Goal: Transaction & Acquisition: Purchase product/service

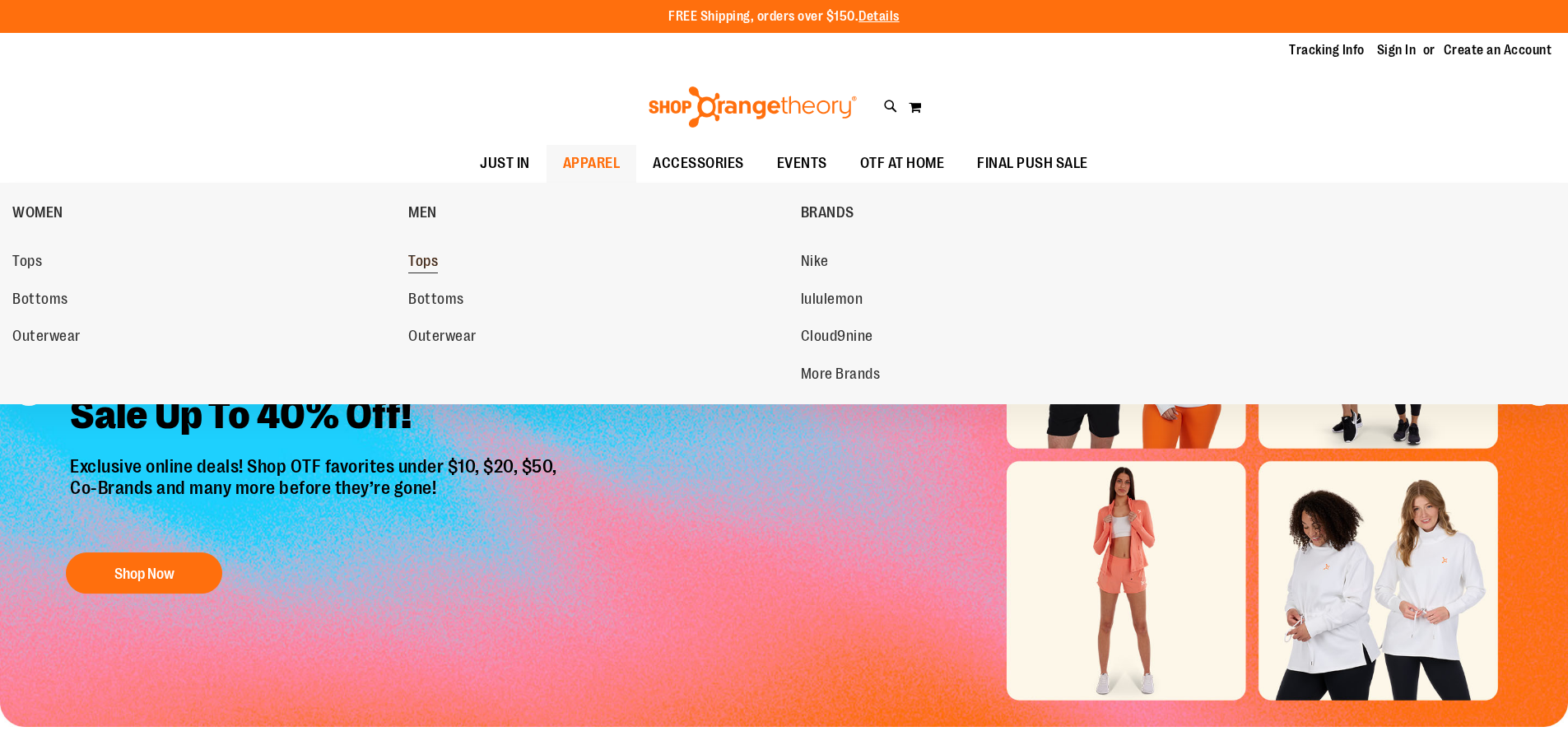
type input "**********"
click at [434, 260] on span "Tops" at bounding box center [423, 263] width 29 height 21
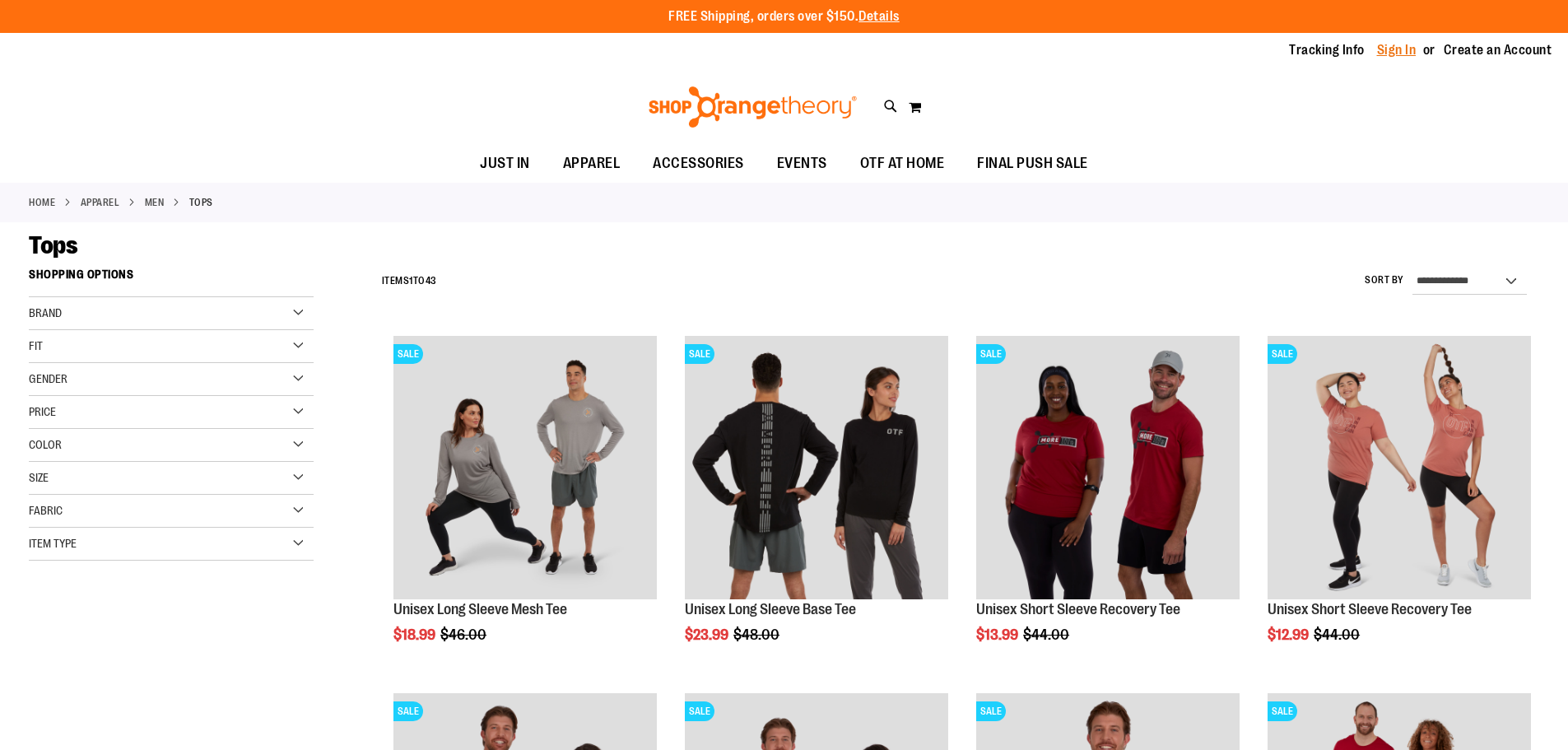
type input "**********"
click at [1393, 47] on link "Sign In" at bounding box center [1397, 50] width 40 height 18
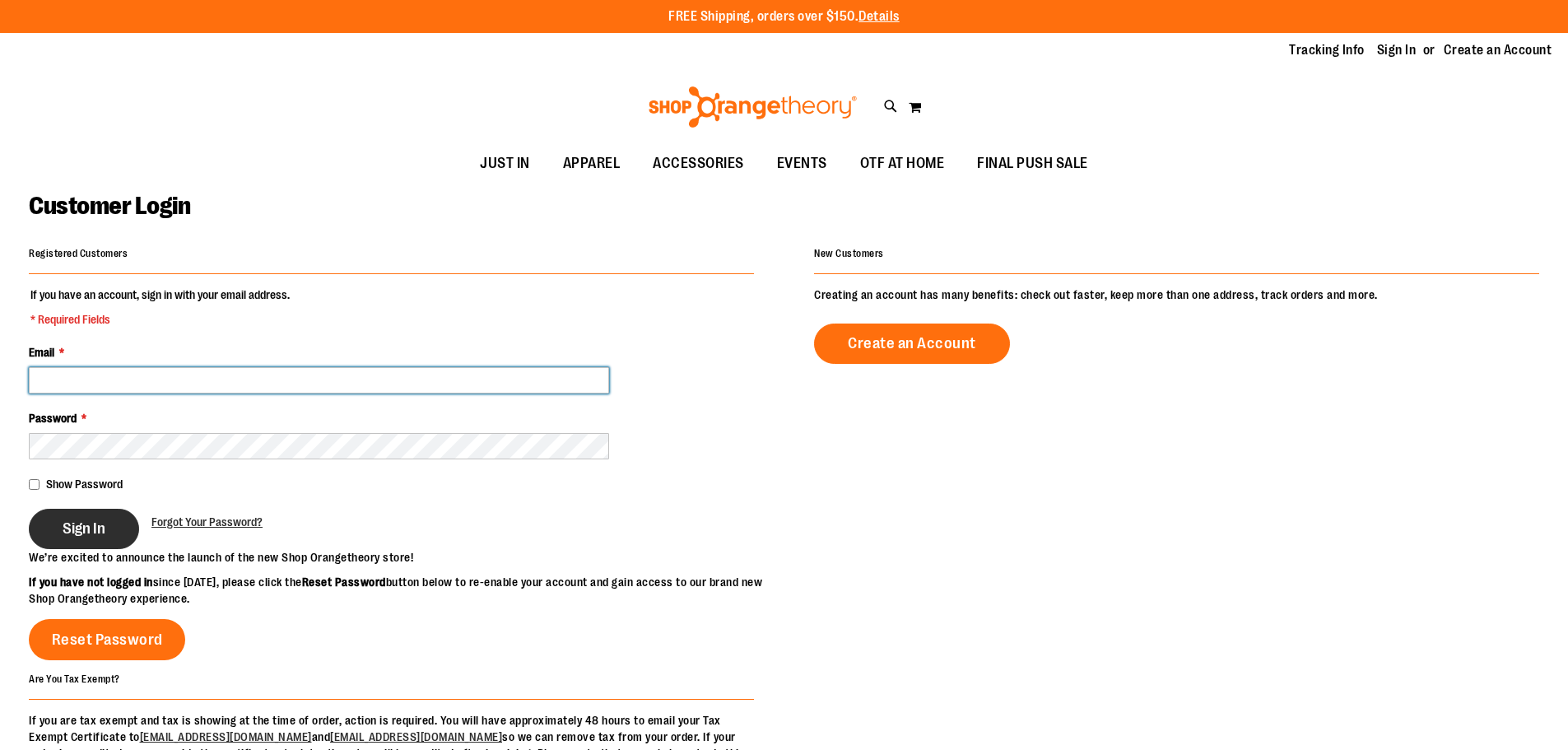
type input "**********"
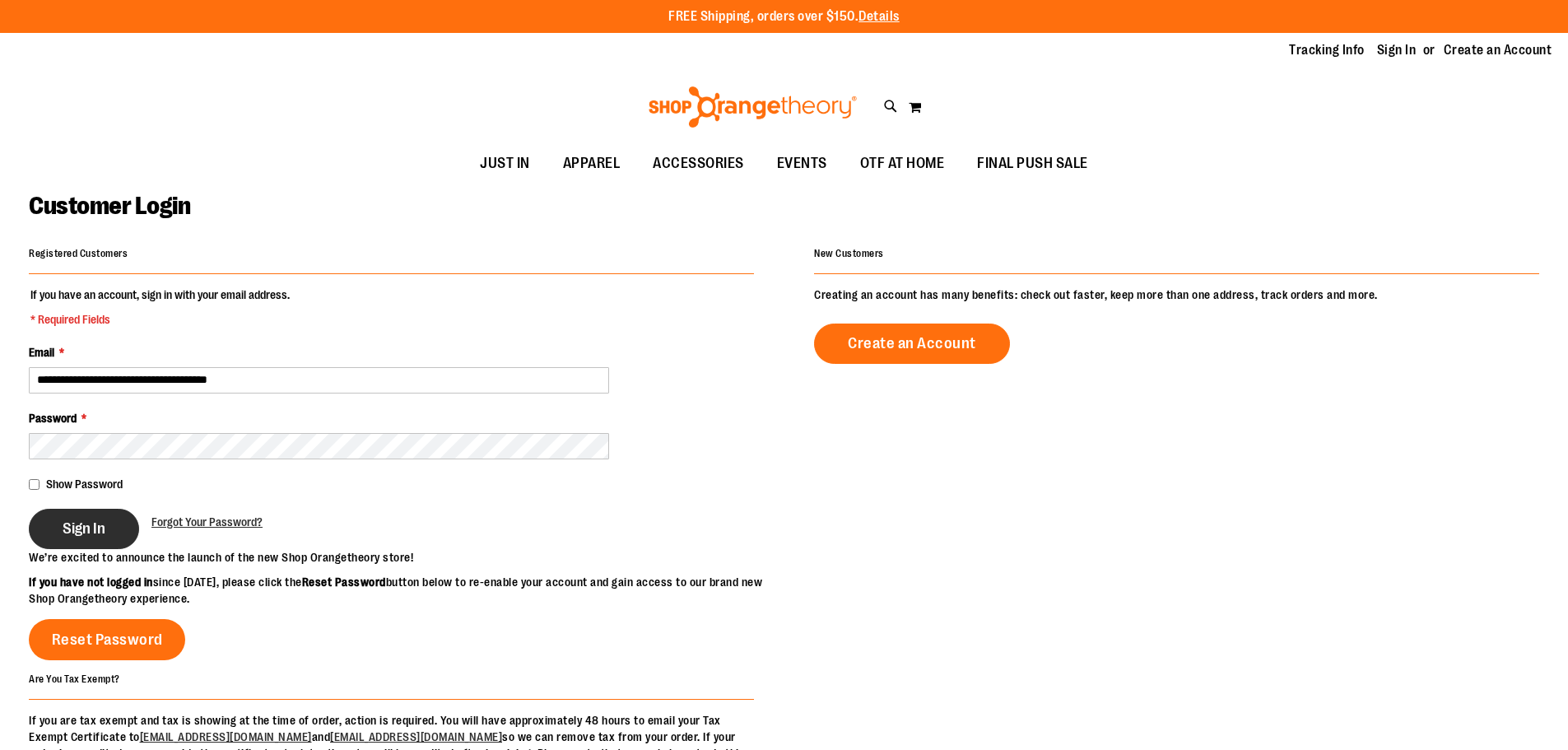
type input "**********"
click at [110, 527] on button "Sign In" at bounding box center [83, 528] width 110 height 41
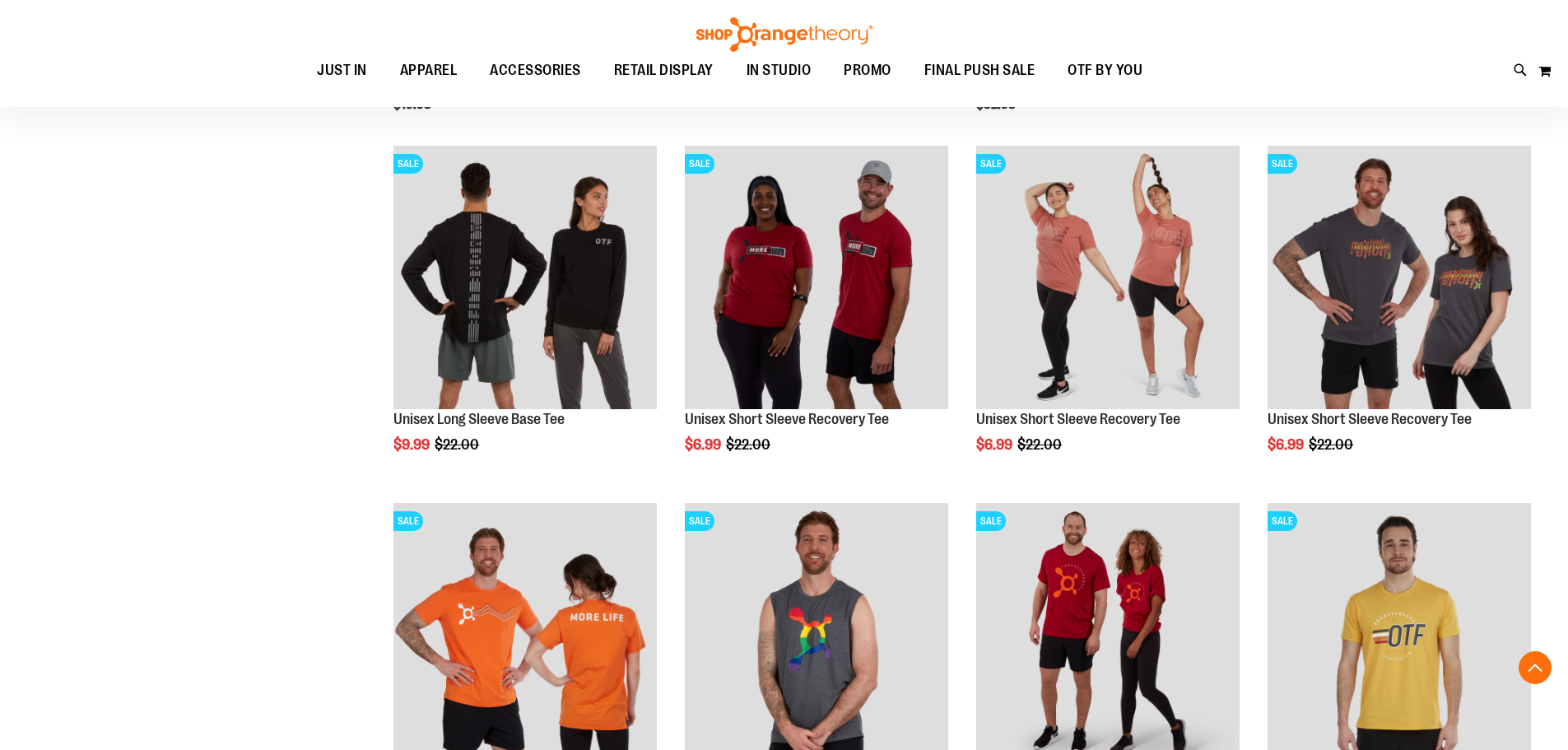
scroll to position [575, 0]
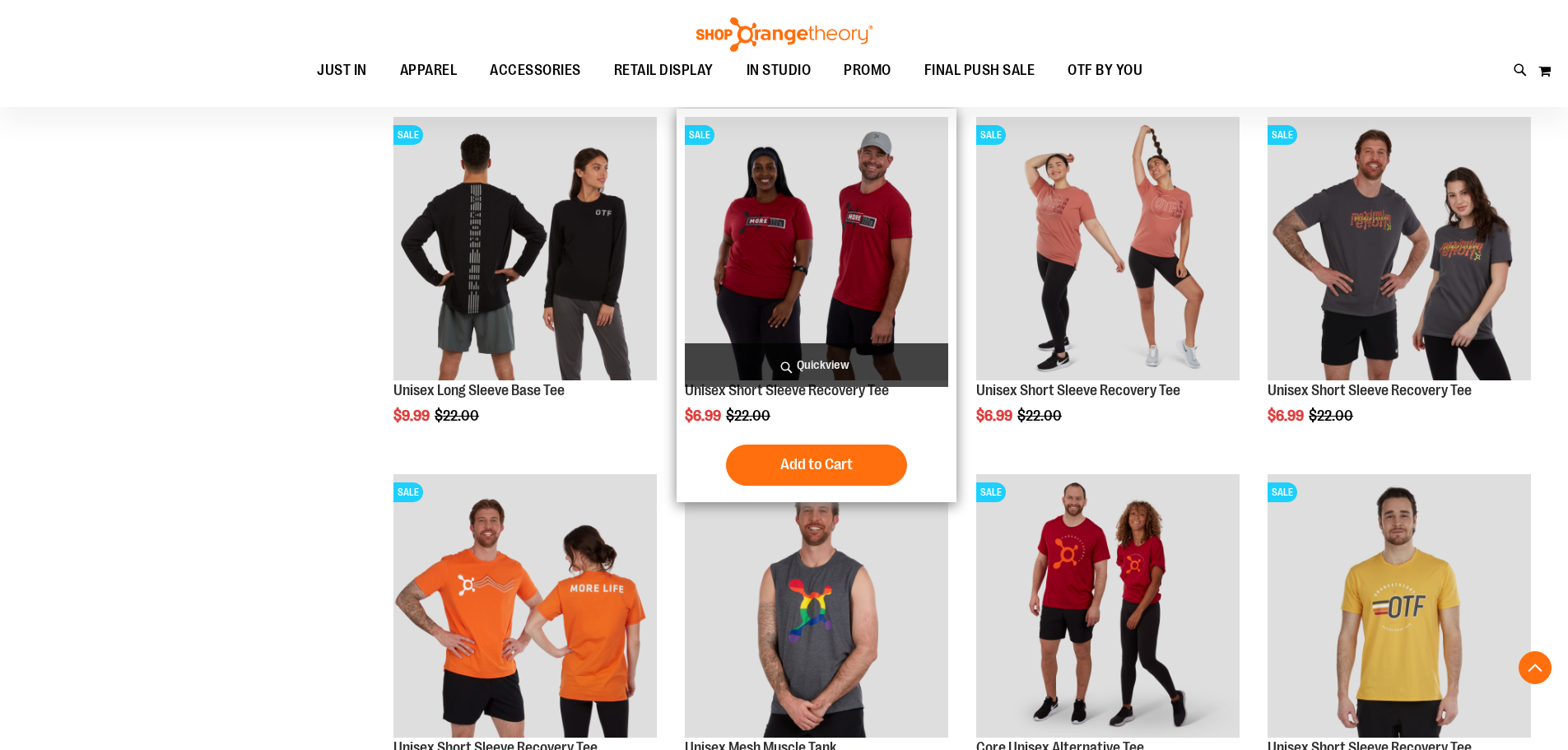
type input "**********"
click at [800, 273] on img "product" at bounding box center [817, 249] width 263 height 263
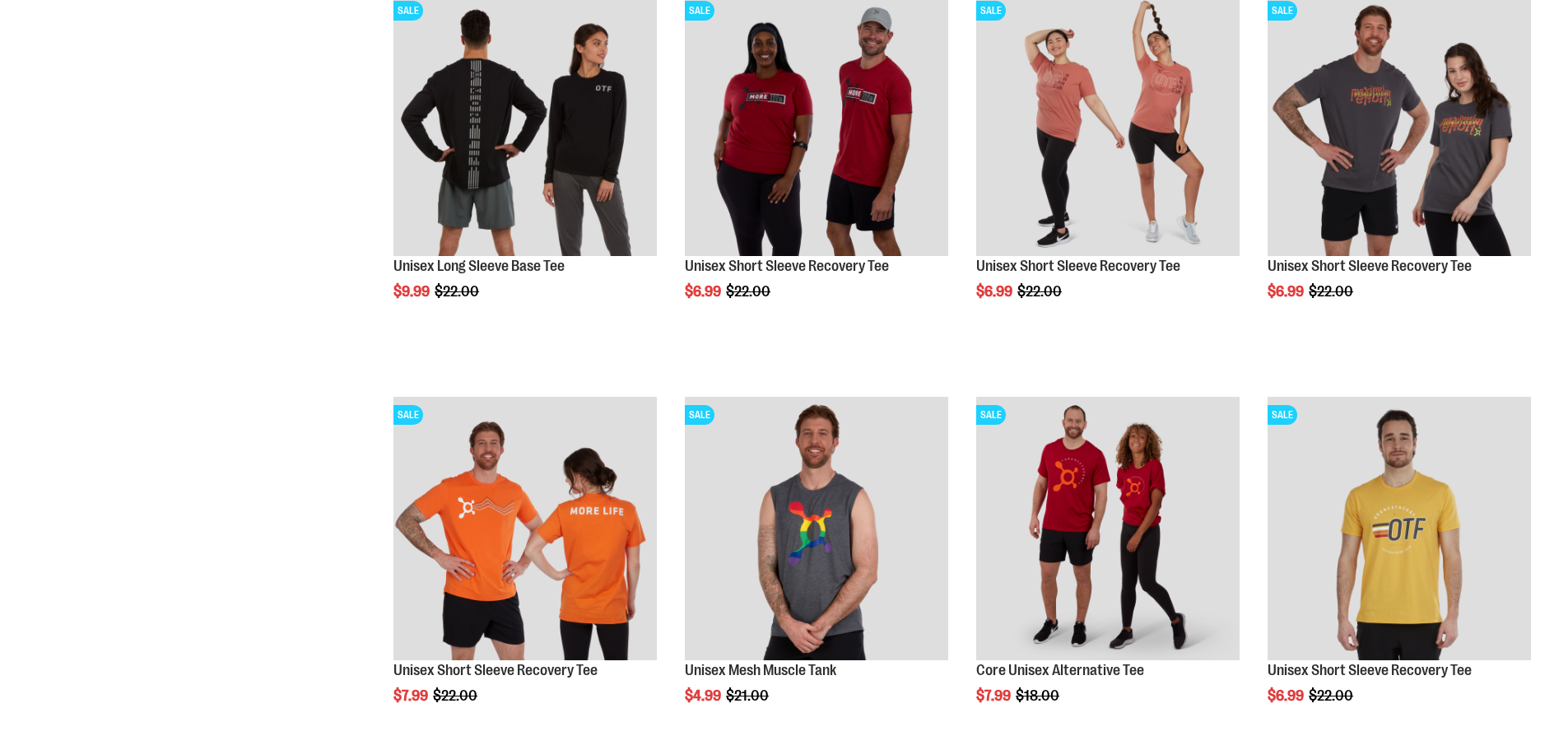
scroll to position [574, 0]
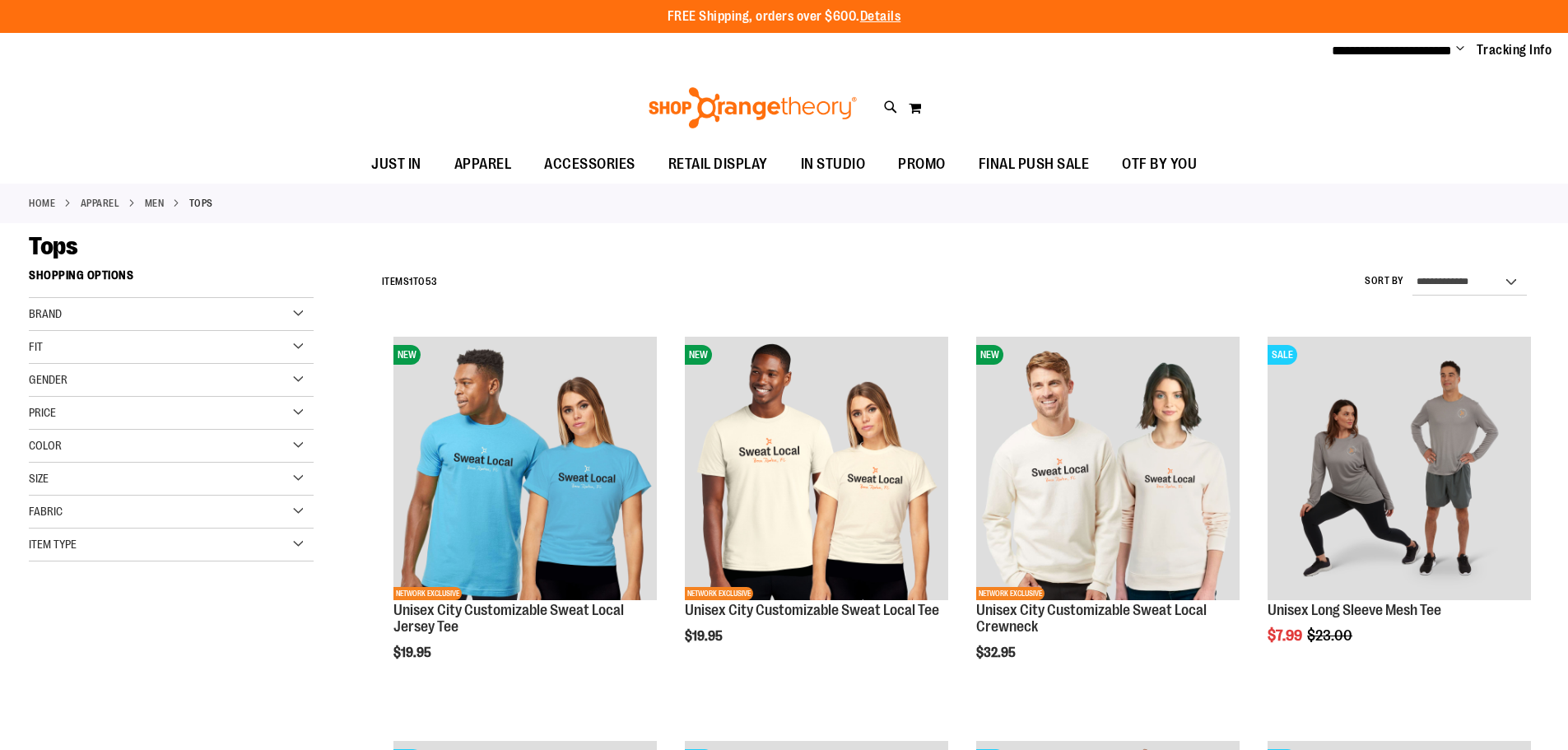
type input "**********"
click at [115, 480] on div "Size" at bounding box center [171, 479] width 285 height 33
click at [170, 524] on div "XL" at bounding box center [171, 520] width 25 height 25
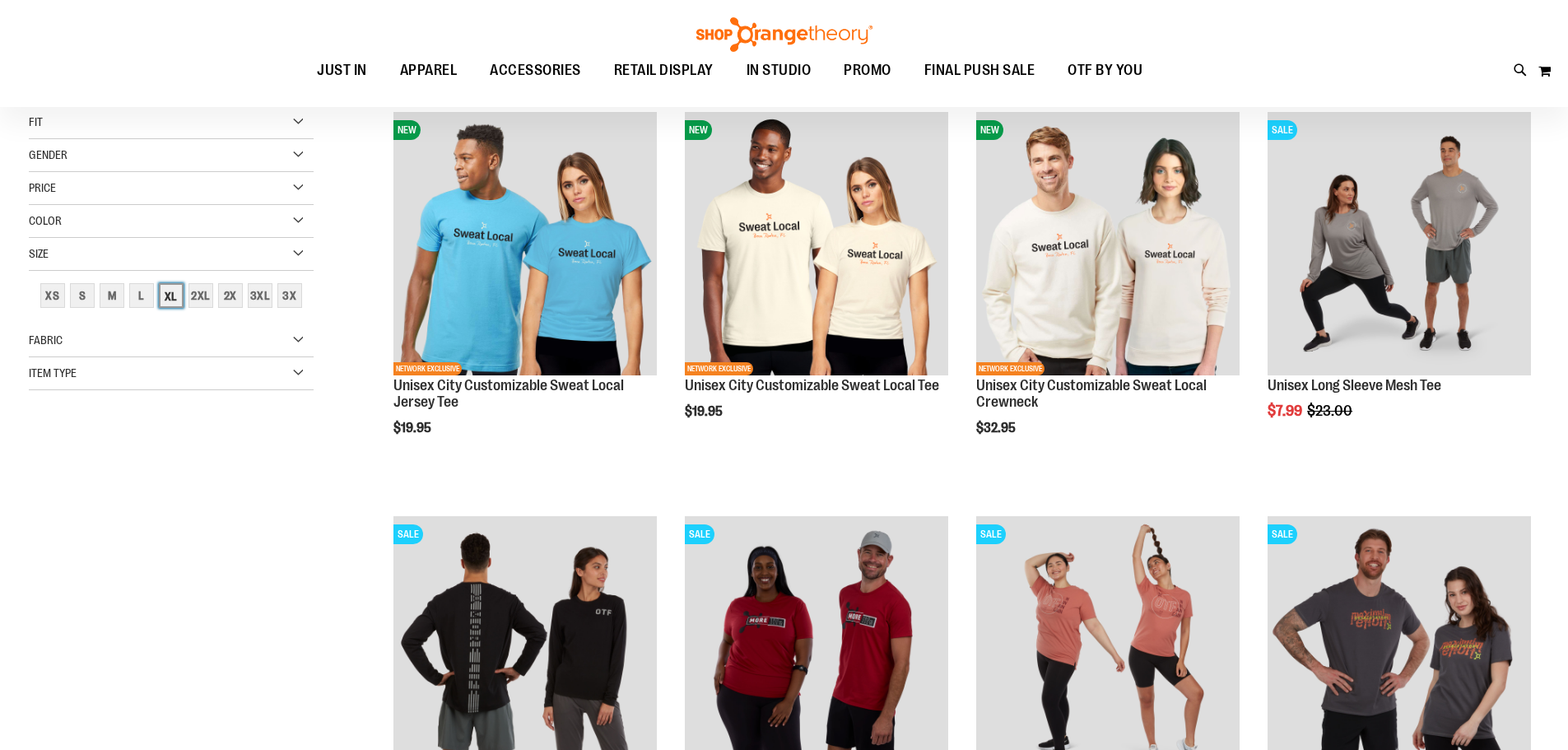
scroll to position [260, 0]
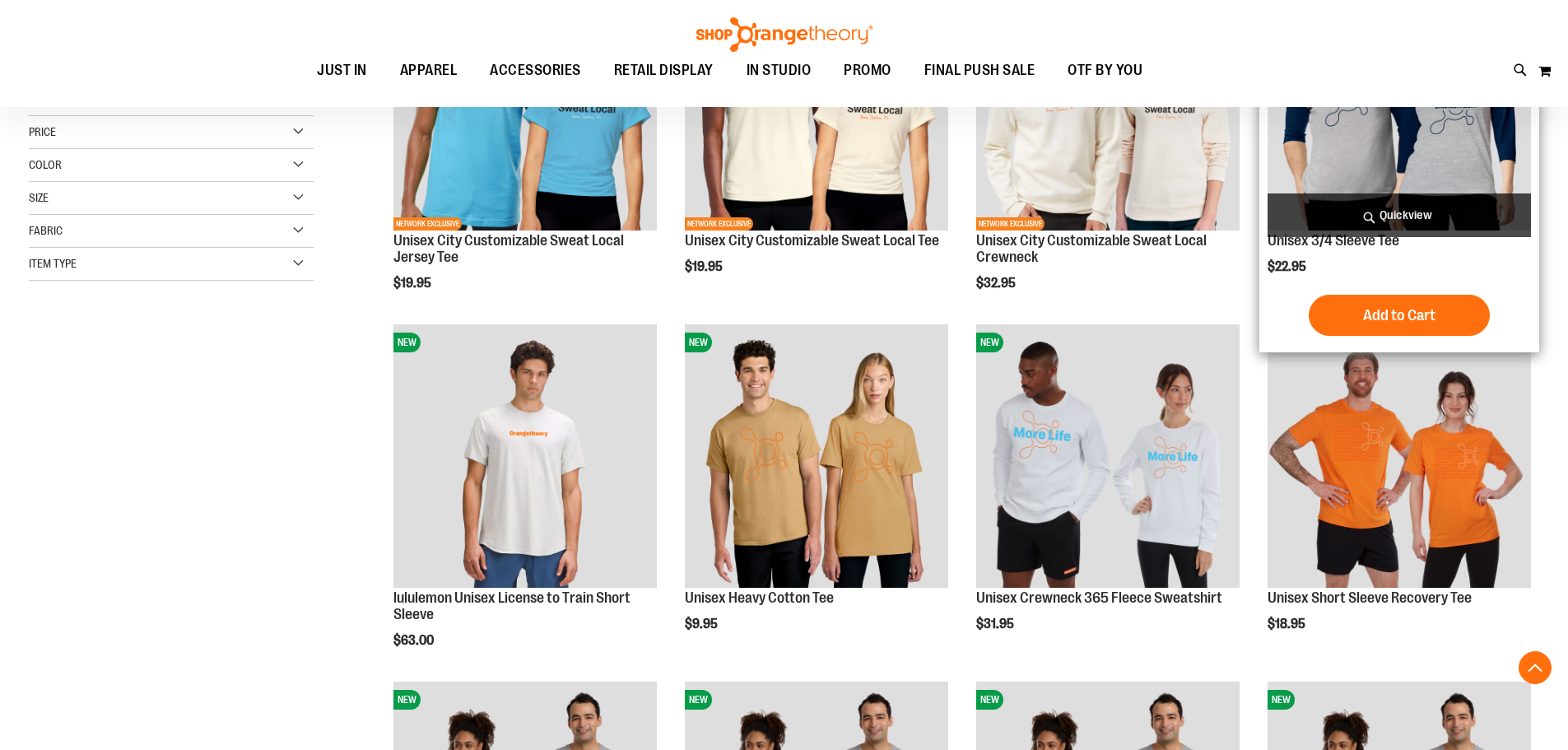
scroll to position [424, 0]
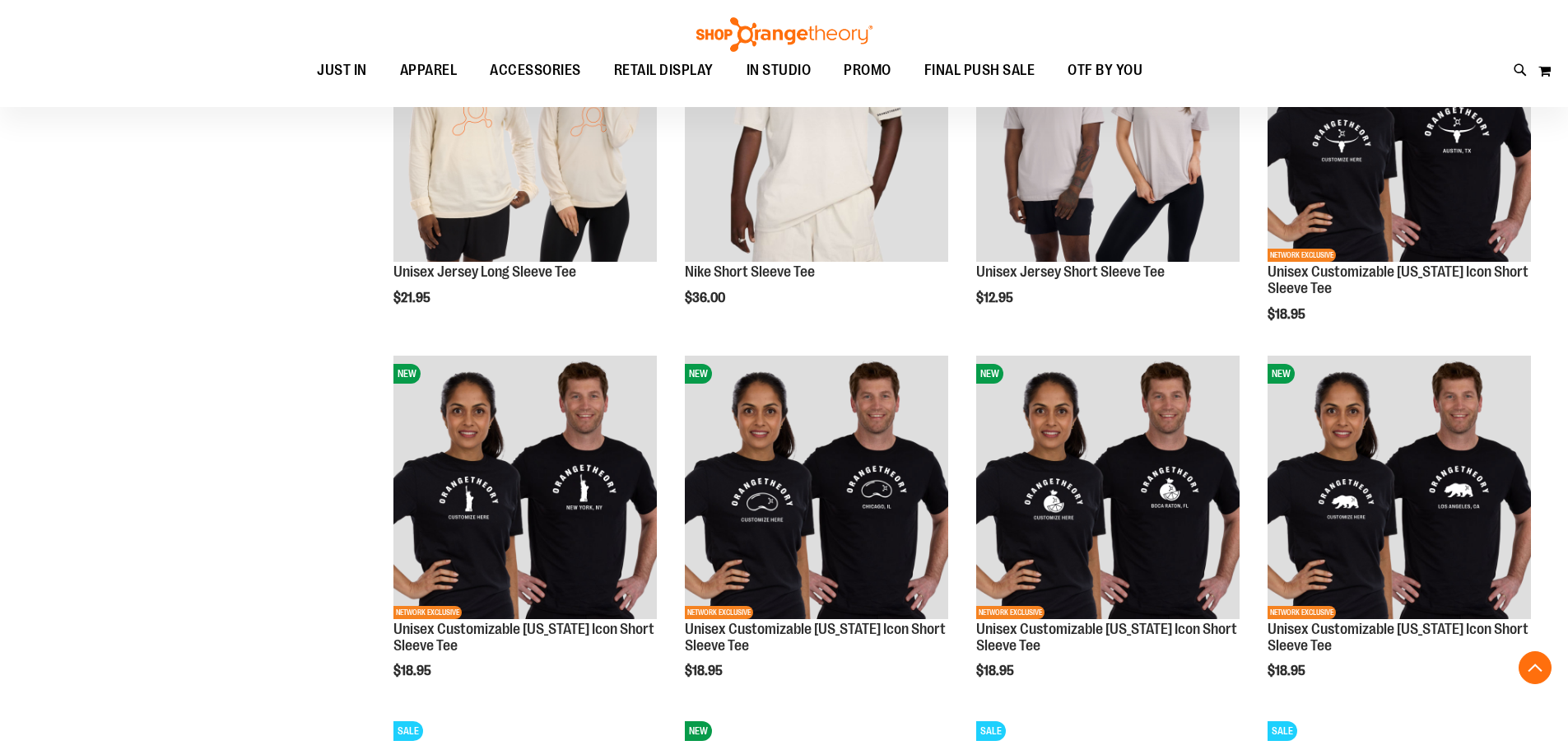
scroll to position [1408, 0]
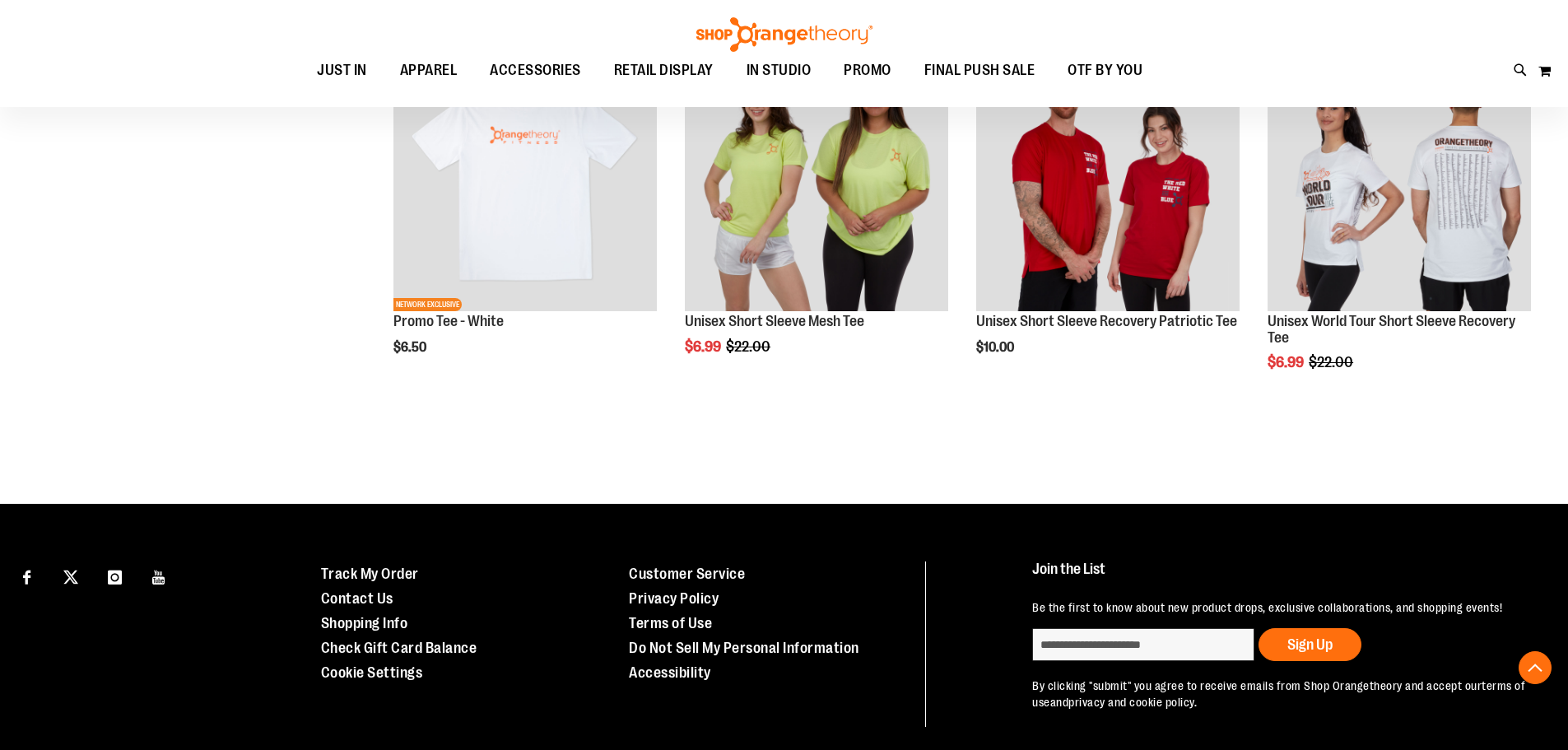
scroll to position [2807, 0]
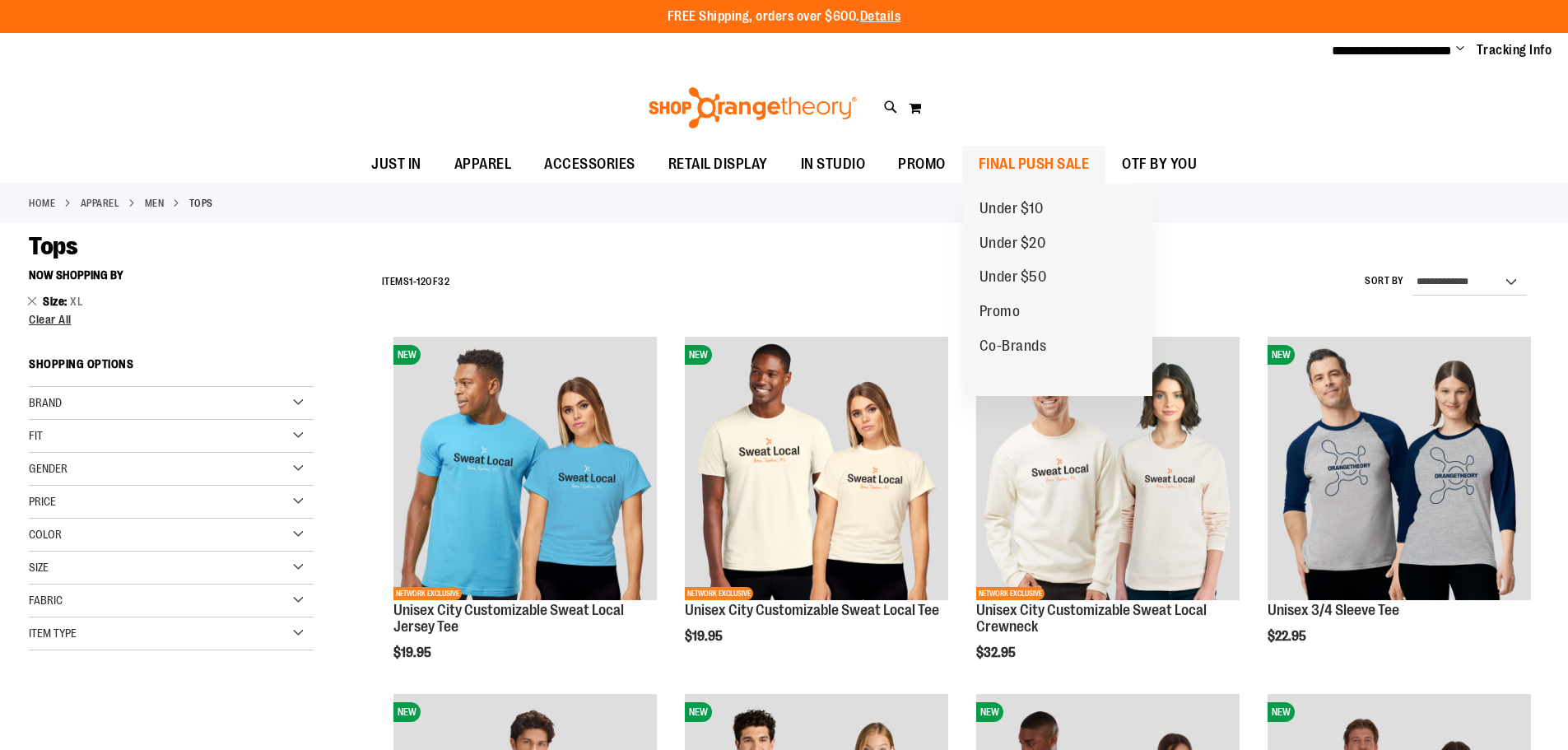
click at [1043, 160] on span "FINAL PUSH SALE" at bounding box center [1034, 164] width 111 height 37
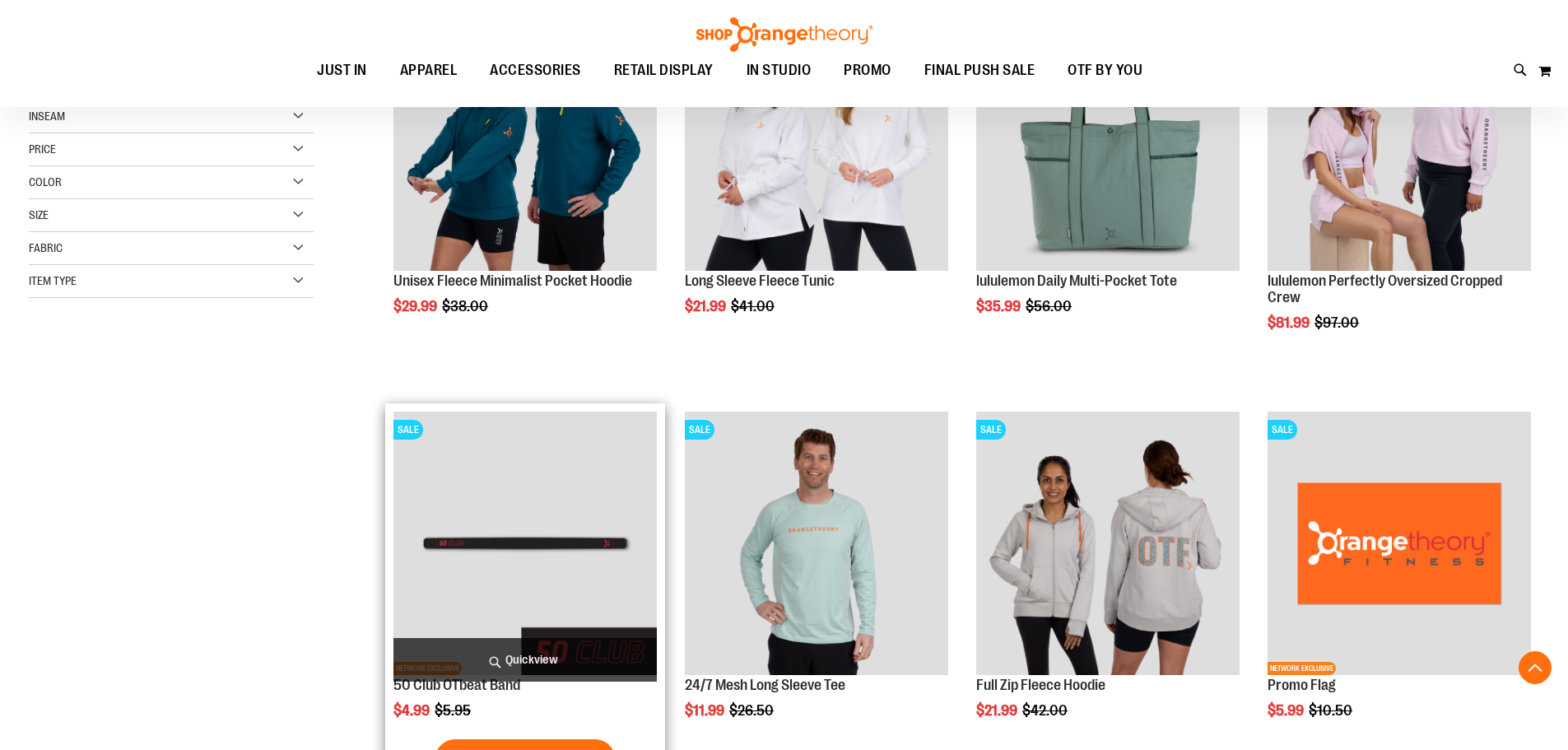
scroll to position [328, 0]
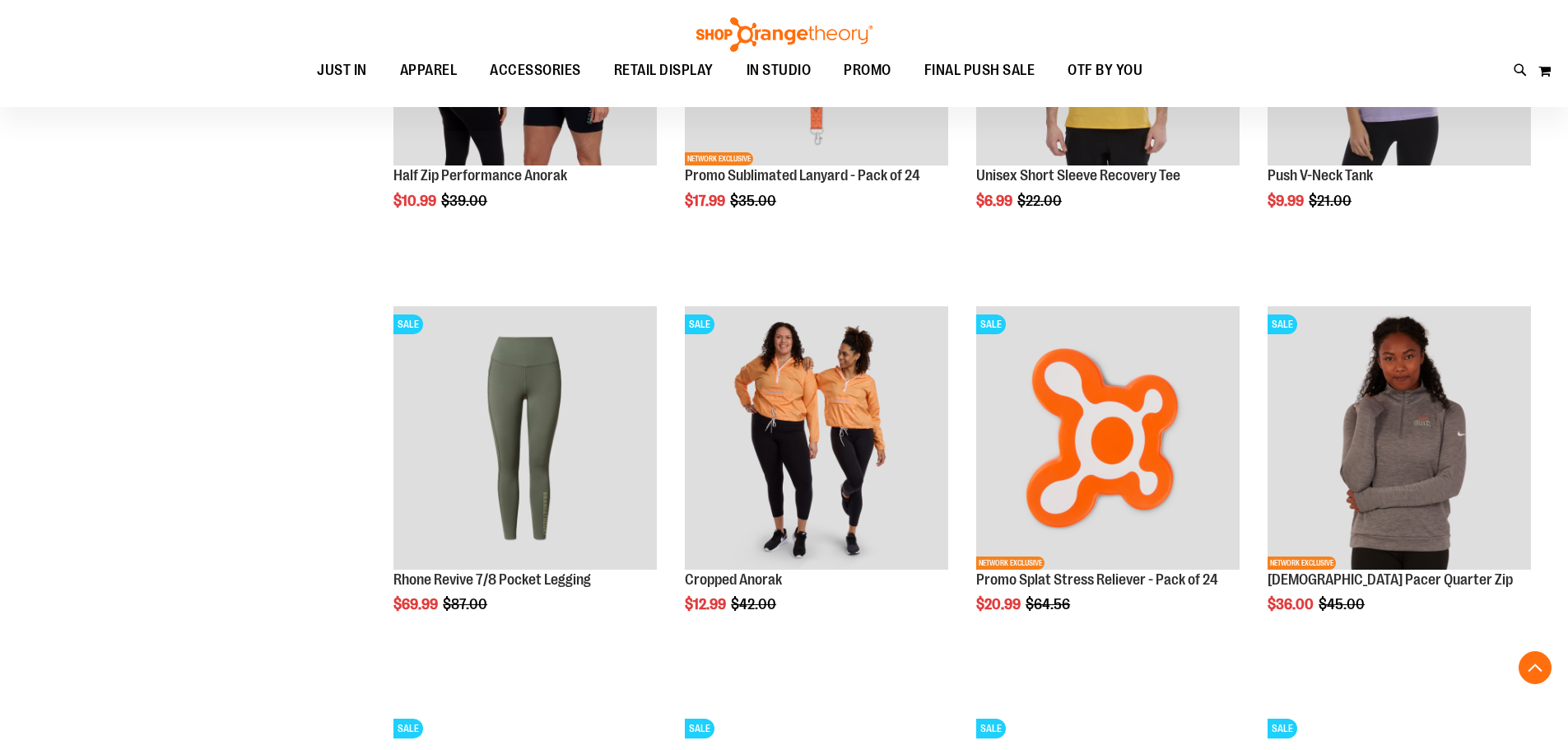
scroll to position [1728, 0]
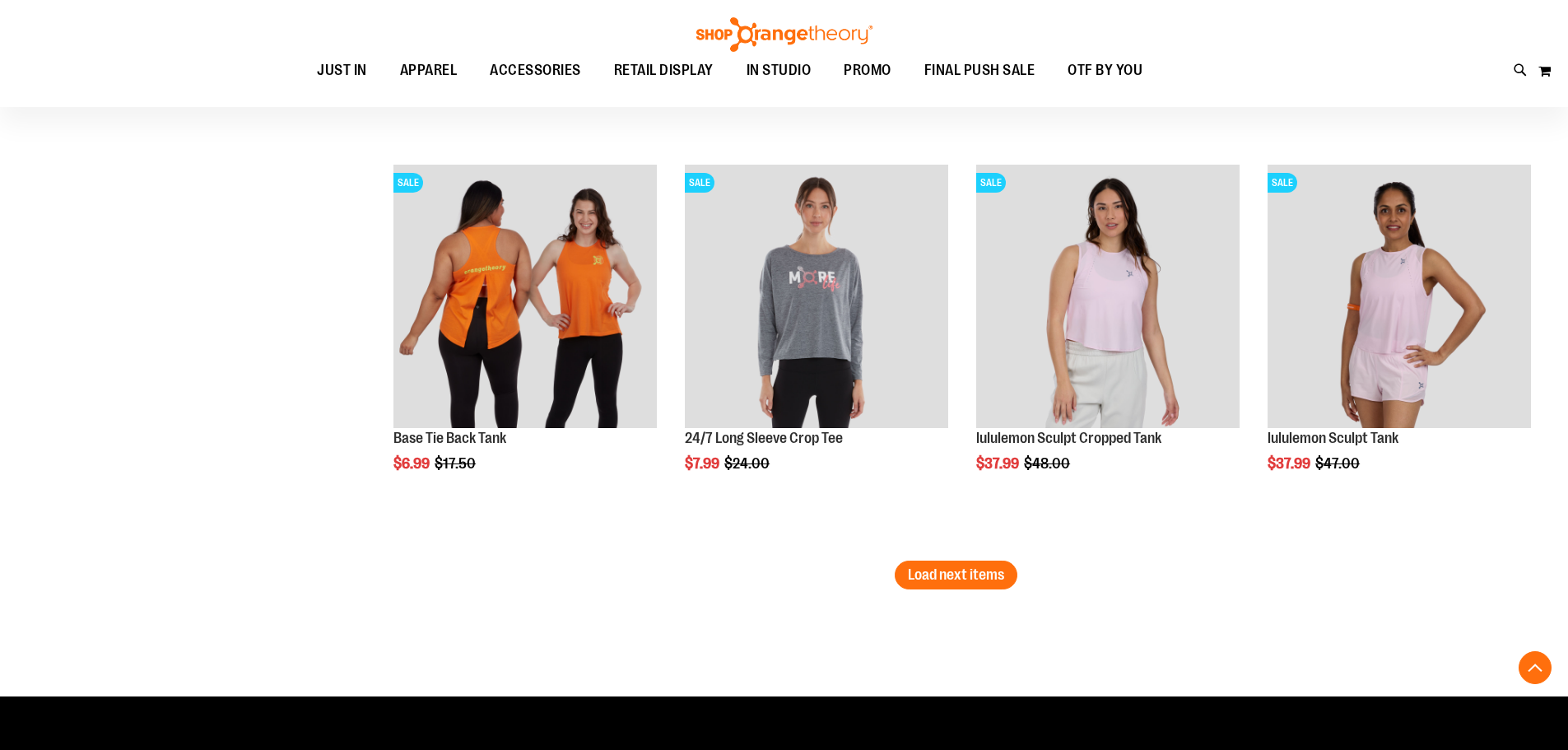
scroll to position [3373, 0]
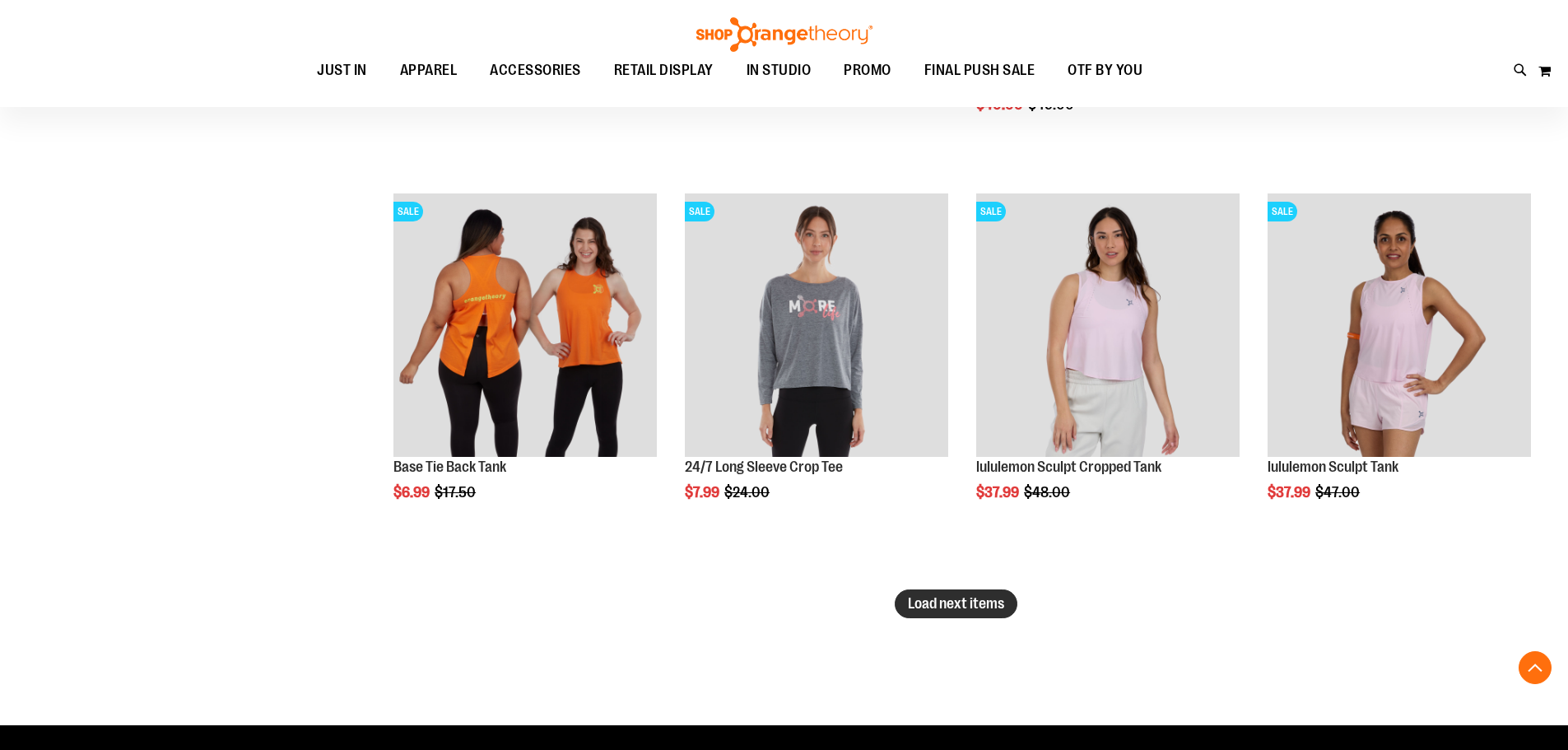
type input "**********"
click at [943, 606] on span "Load next items" at bounding box center [956, 603] width 96 height 16
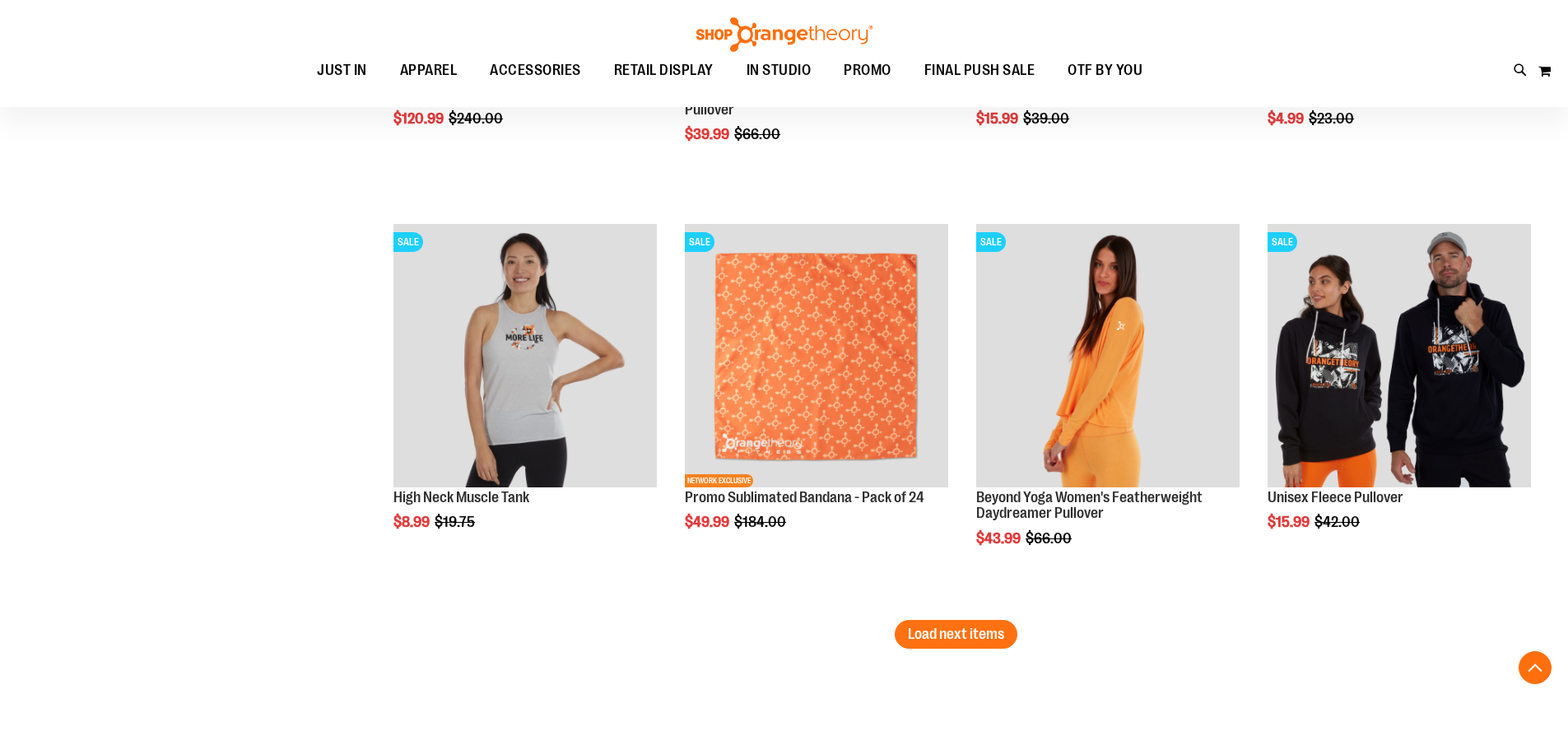
scroll to position [4608, 0]
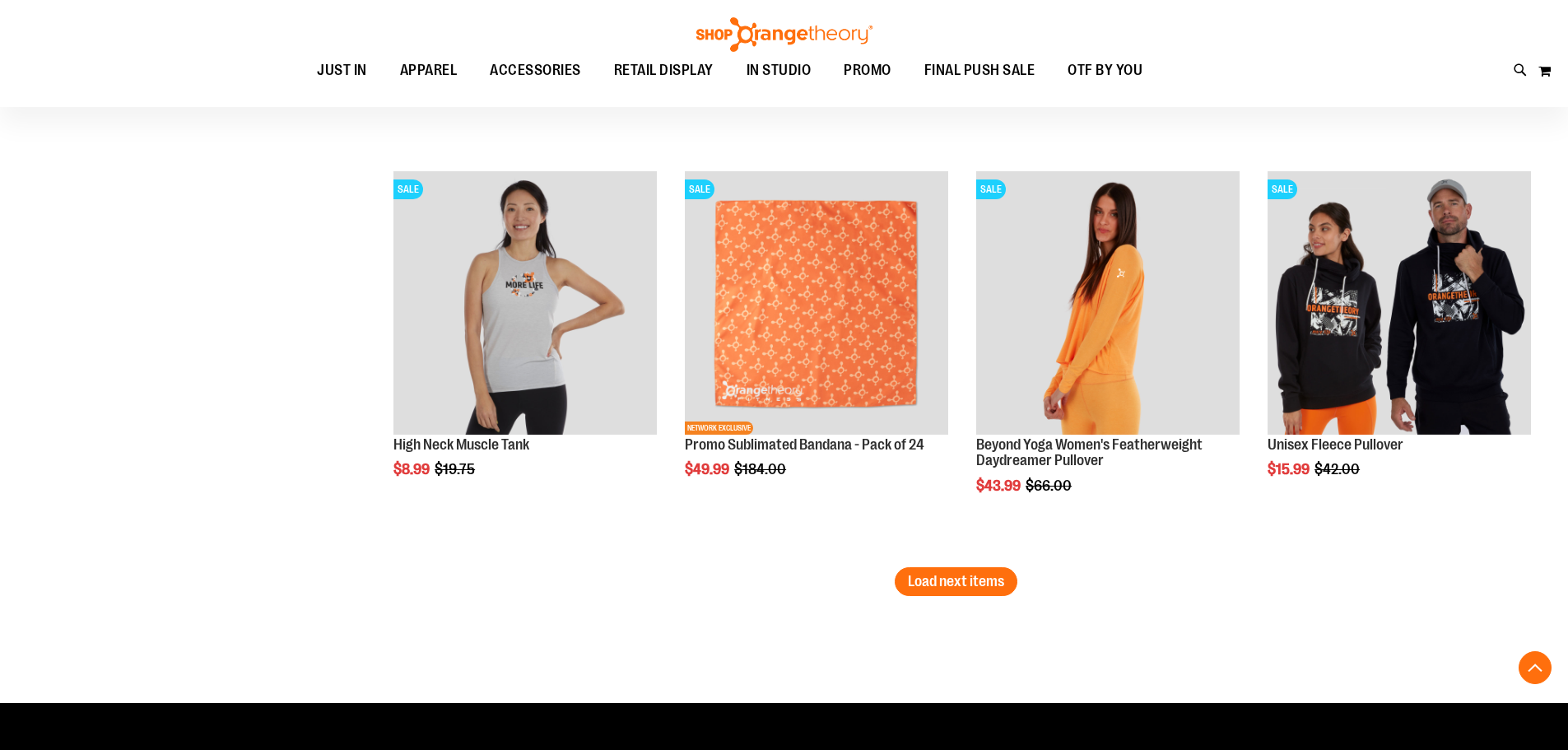
drag, startPoint x: 967, startPoint y: 559, endPoint x: 961, endPoint y: 566, distance: 9.2
click at [952, 584] on span "Load next items" at bounding box center [956, 580] width 96 height 16
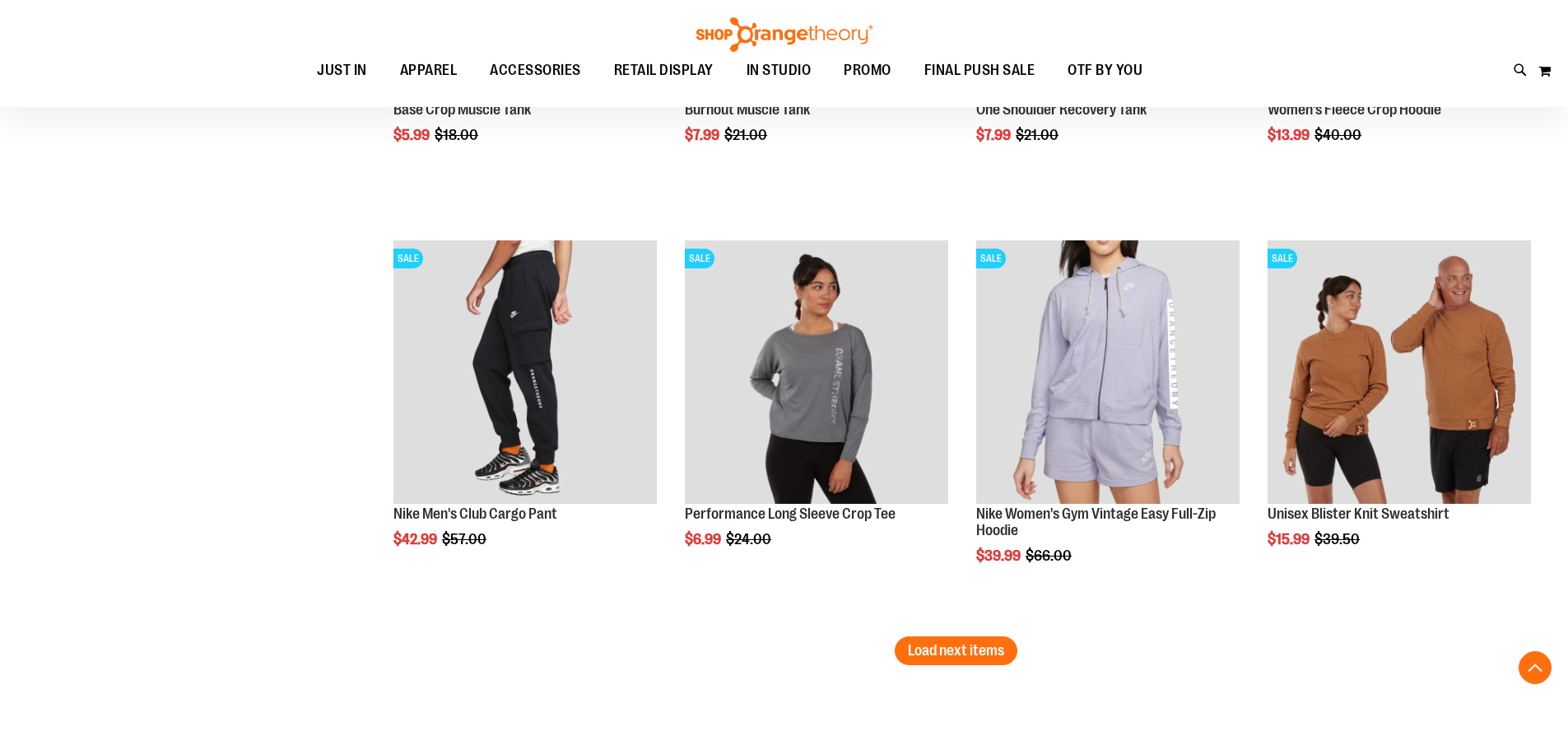
scroll to position [6007, 0]
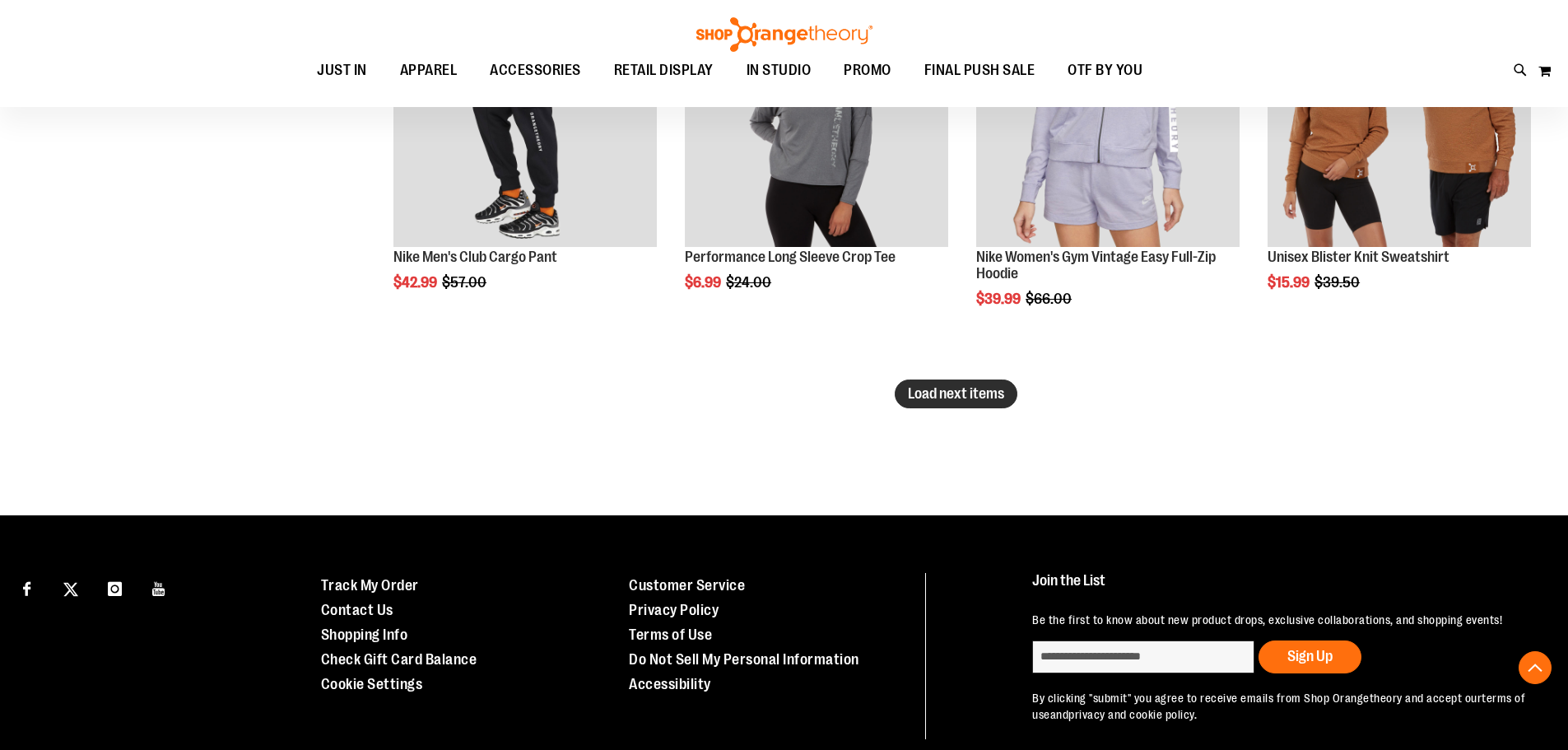
click at [1008, 388] on button "Load next items" at bounding box center [956, 393] width 123 height 29
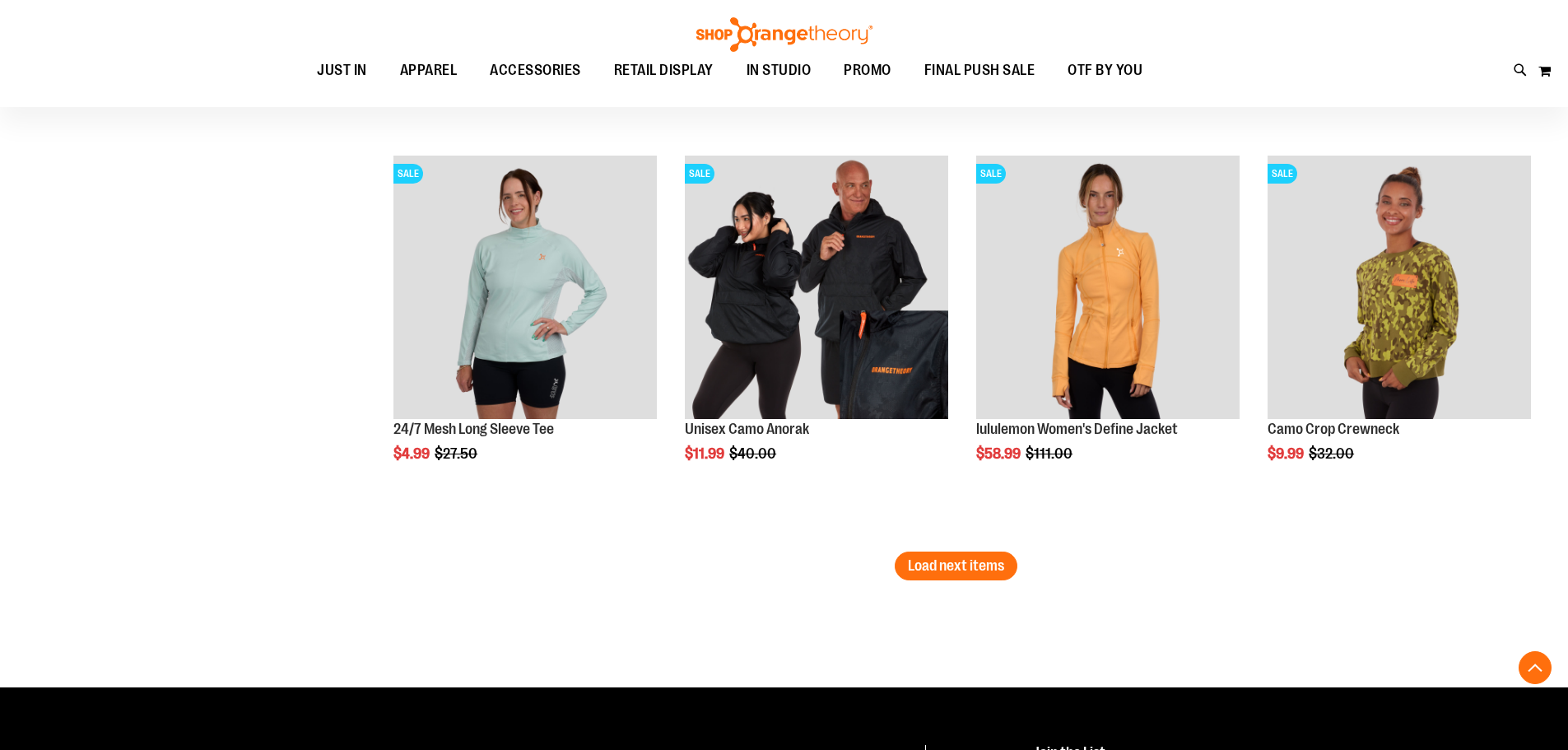
scroll to position [7077, 0]
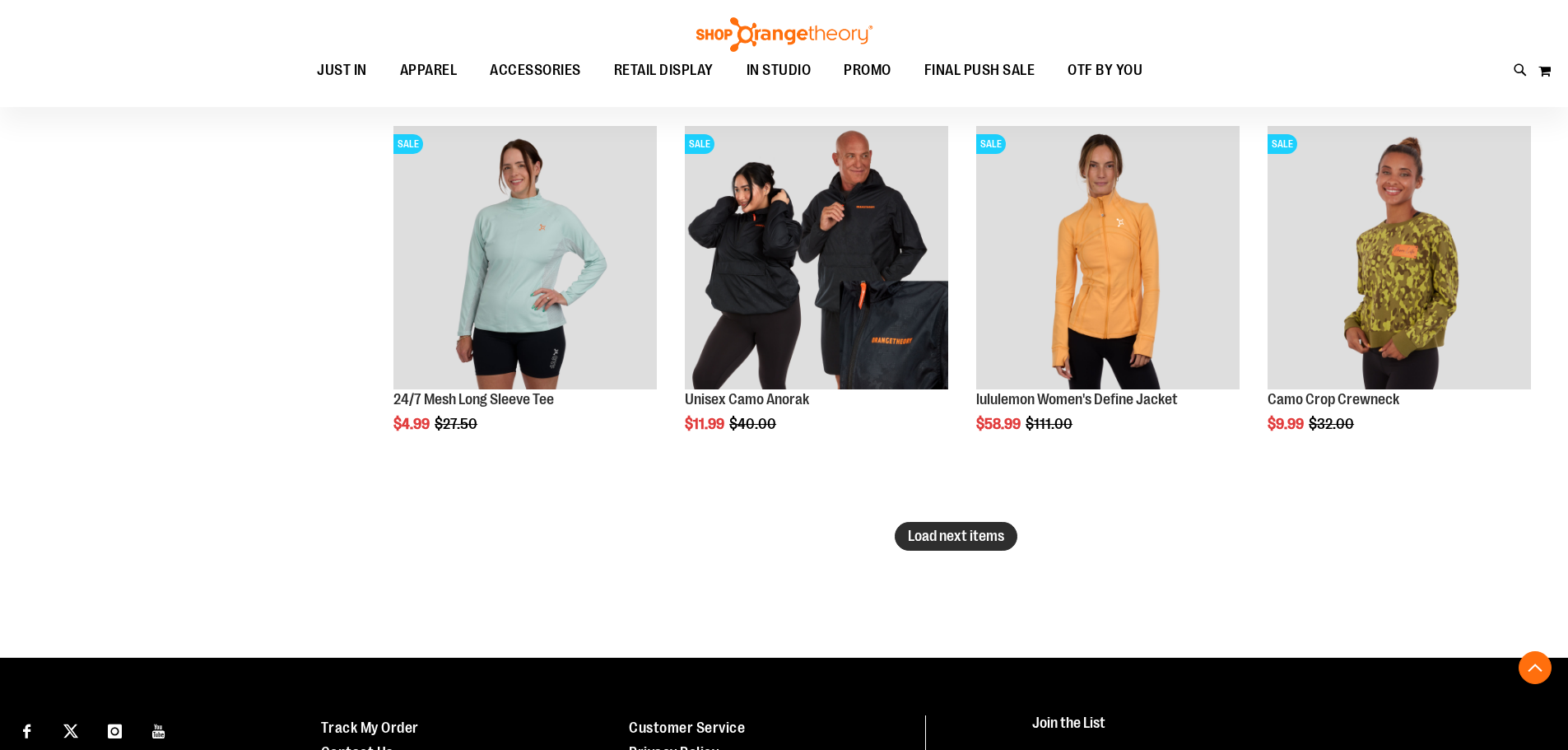
click at [952, 542] on span "Load next items" at bounding box center [956, 535] width 96 height 16
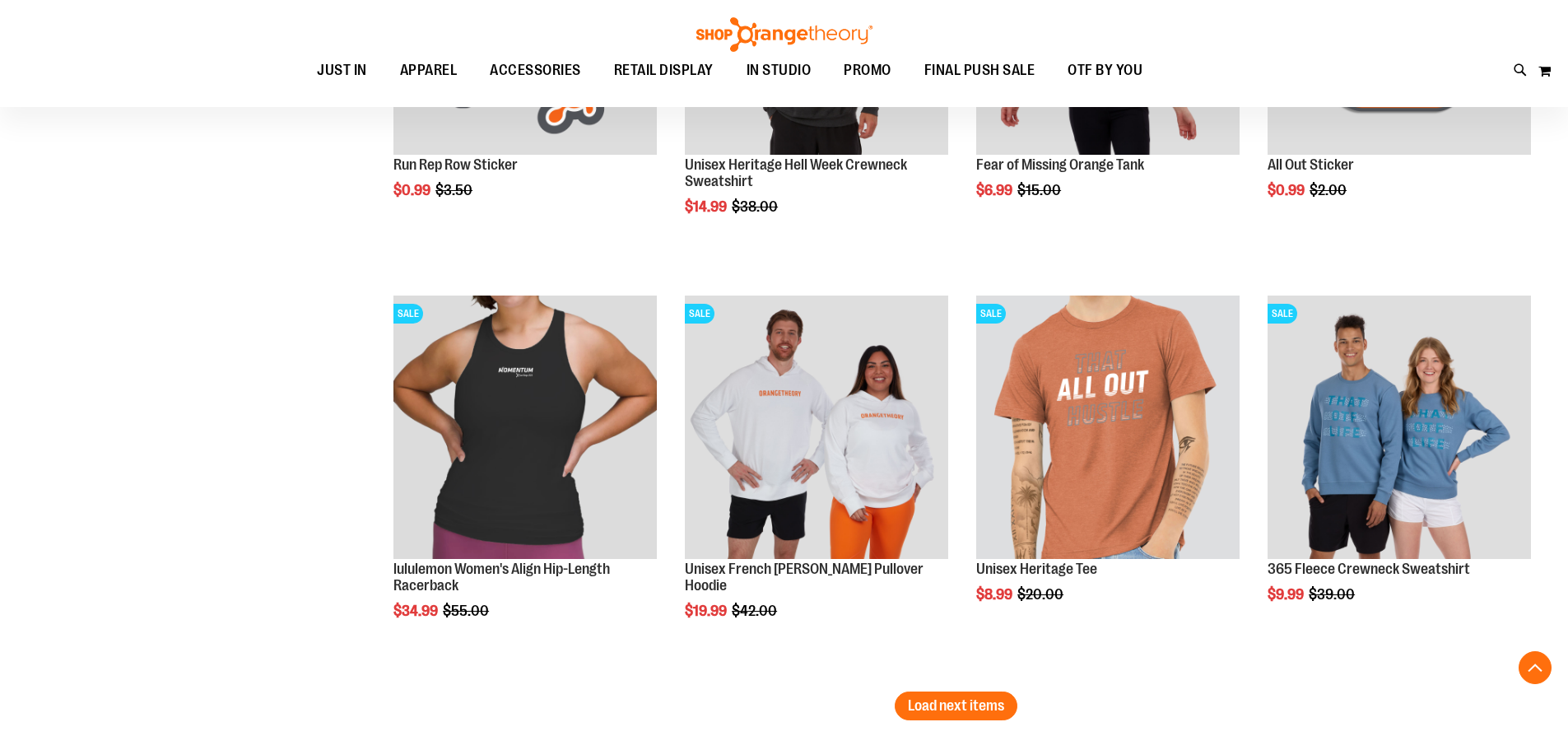
scroll to position [8147, 0]
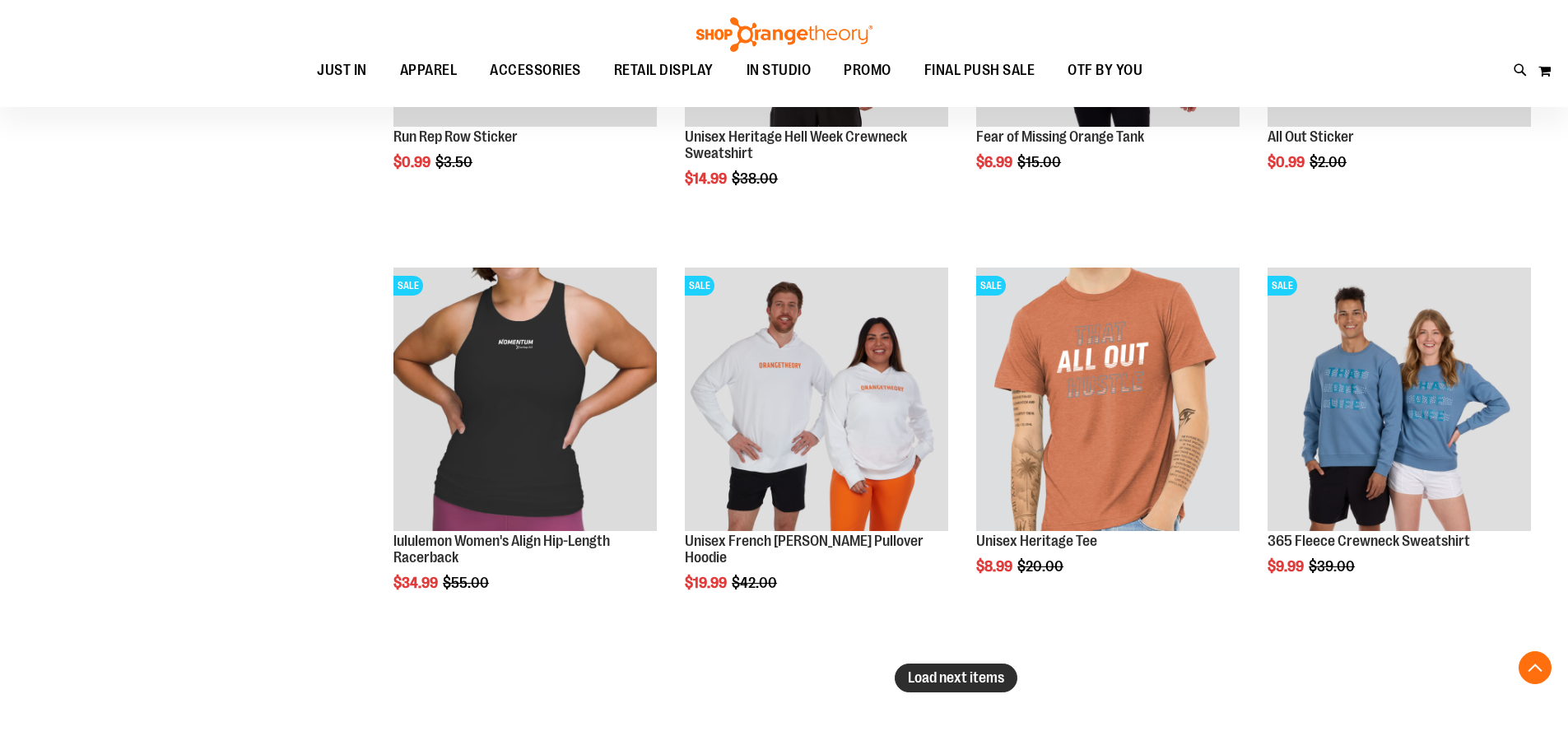
click at [930, 688] on button "Load next items" at bounding box center [956, 677] width 123 height 29
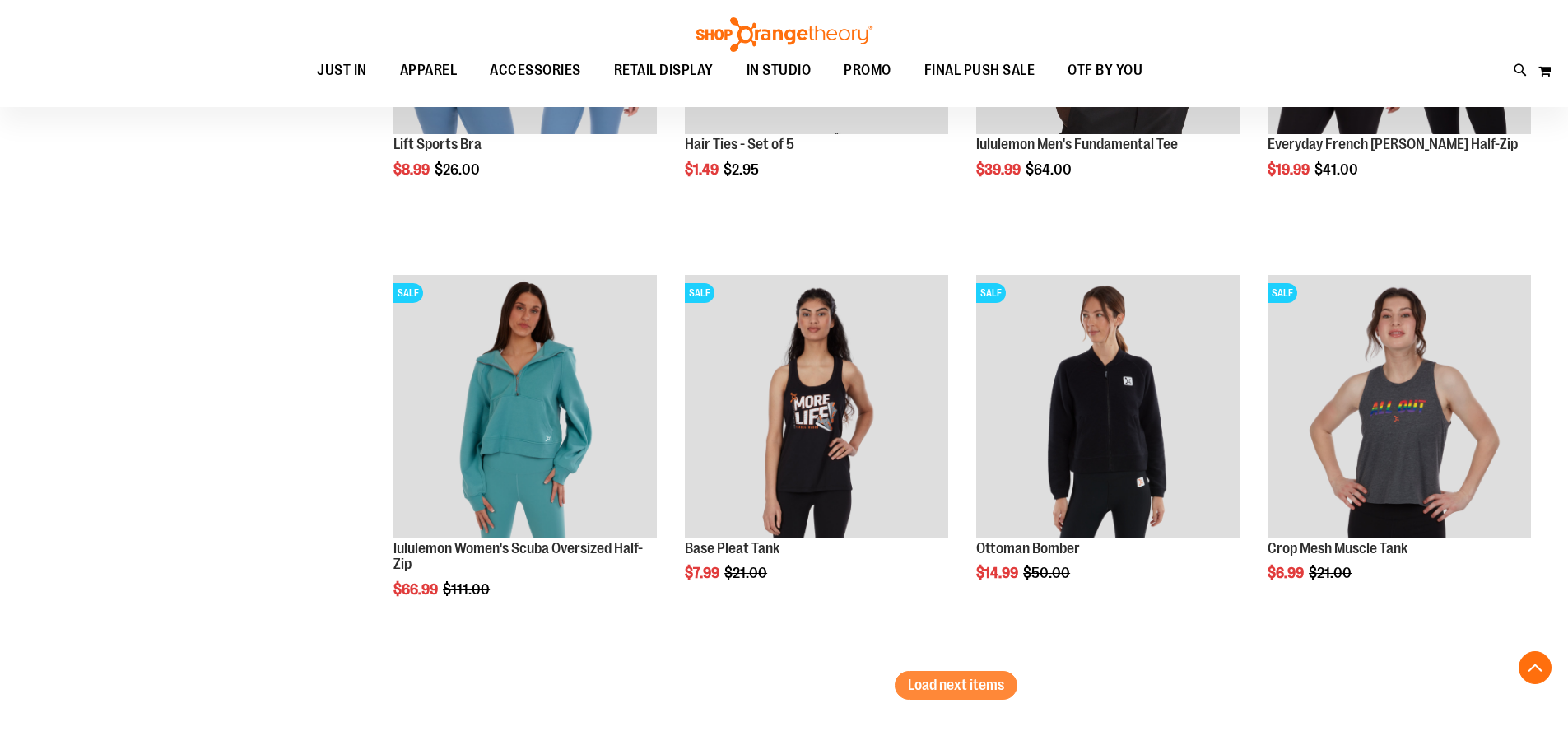
scroll to position [9381, 0]
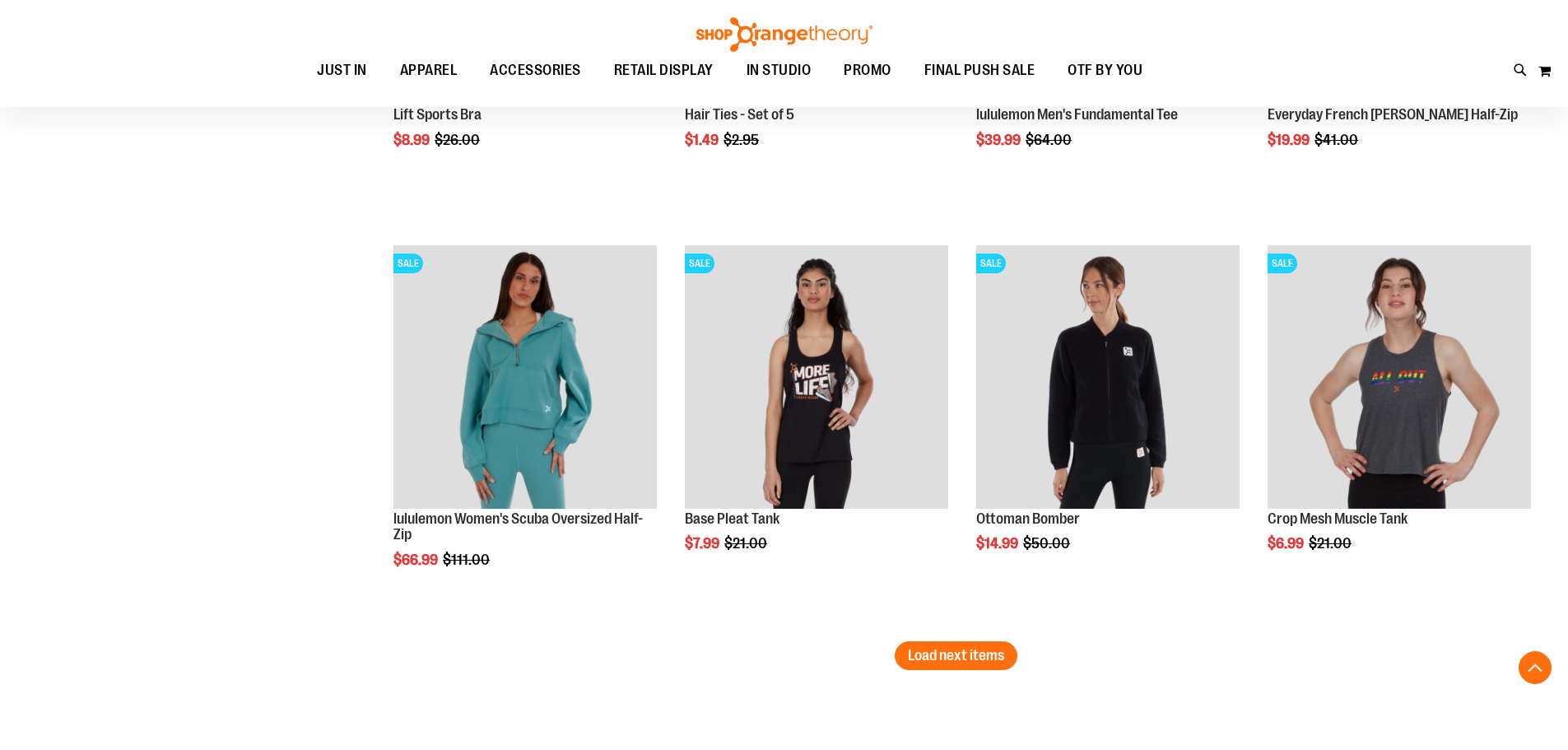
click at [976, 663] on button "Load next items" at bounding box center [956, 655] width 123 height 29
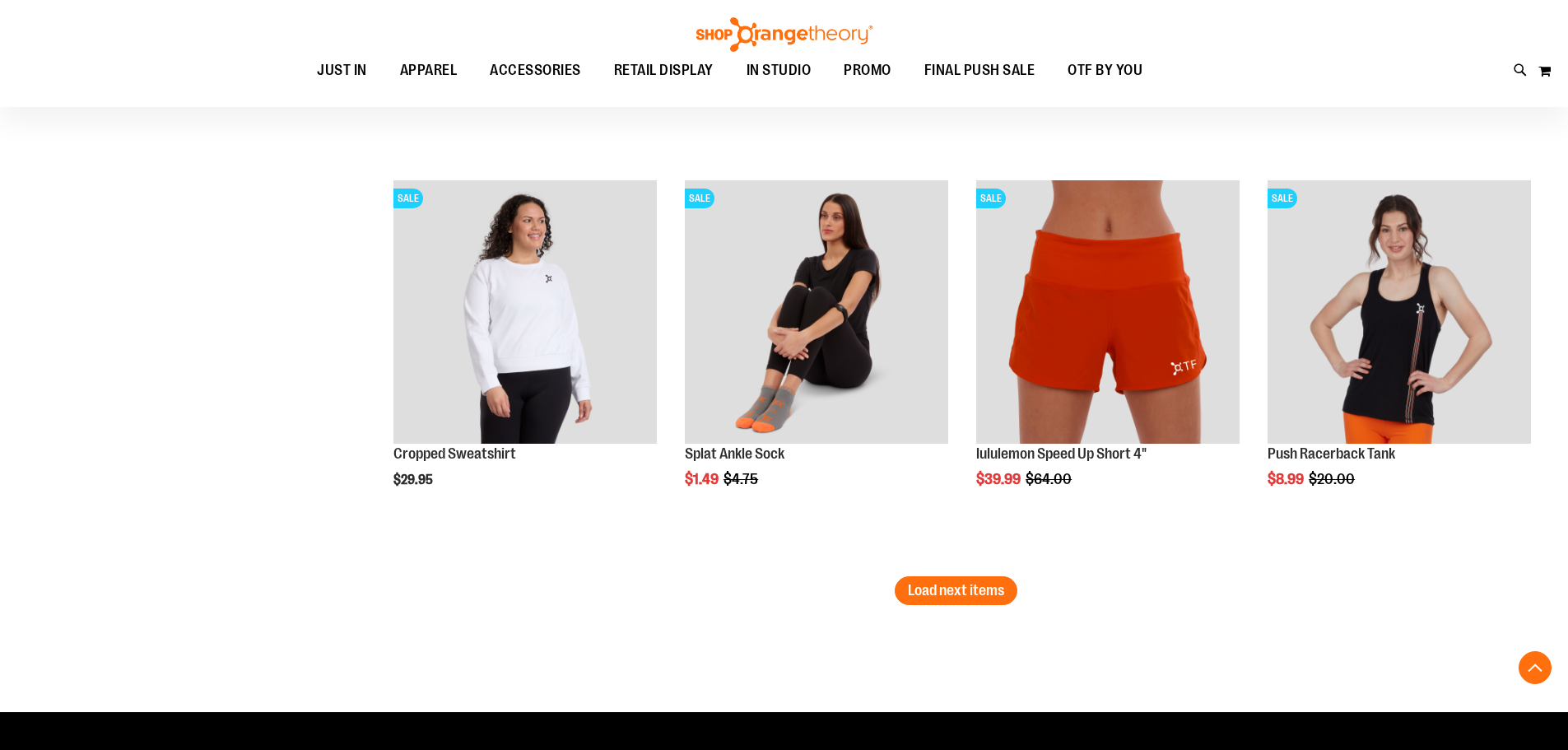
scroll to position [10697, 0]
